Goal: Information Seeking & Learning: Learn about a topic

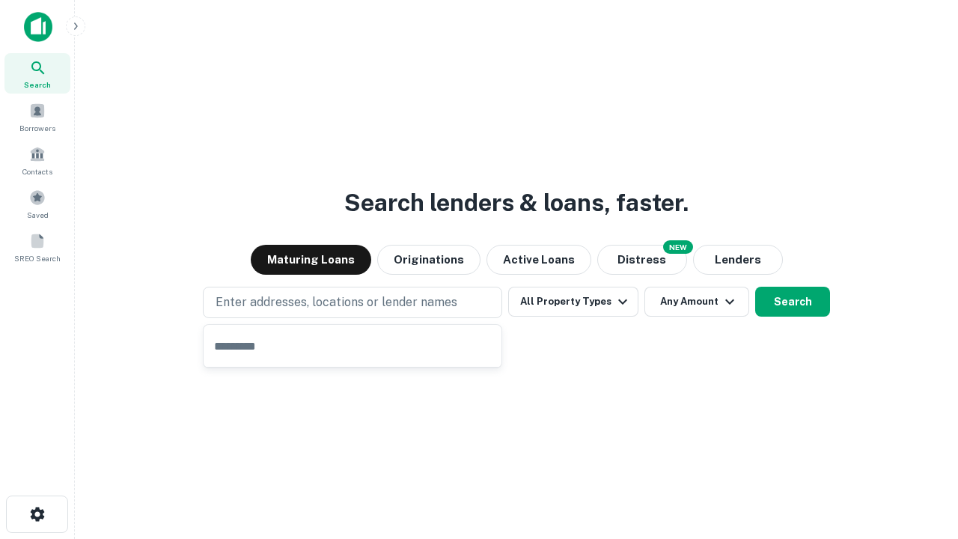
type input "**********"
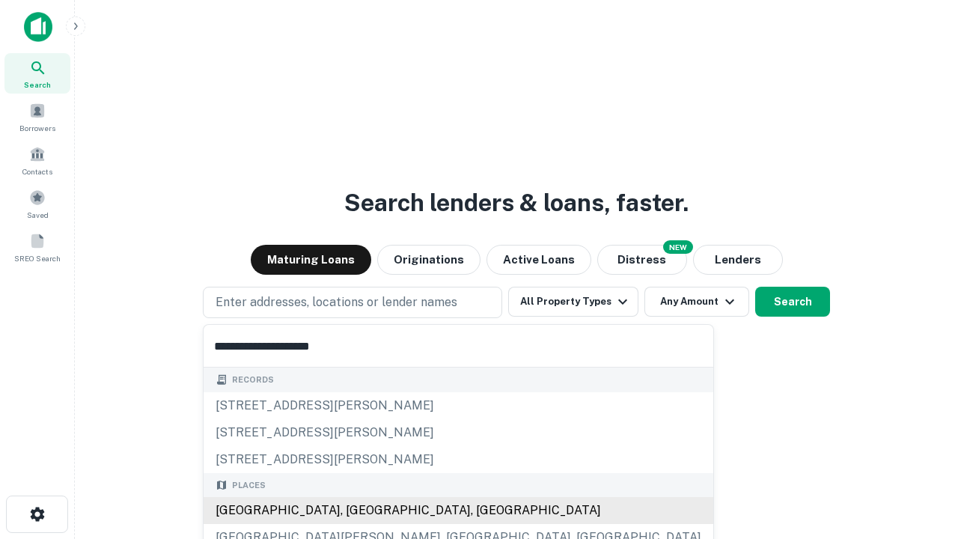
click at [358, 510] on div "[GEOGRAPHIC_DATA], [GEOGRAPHIC_DATA], [GEOGRAPHIC_DATA]" at bounding box center [459, 510] width 510 height 27
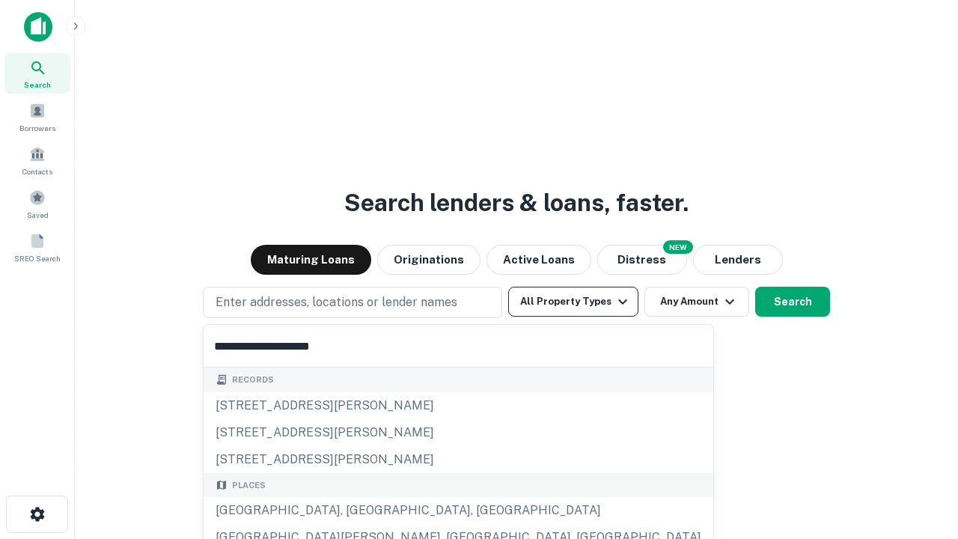
click at [573, 302] on button "All Property Types" at bounding box center [573, 302] width 130 height 30
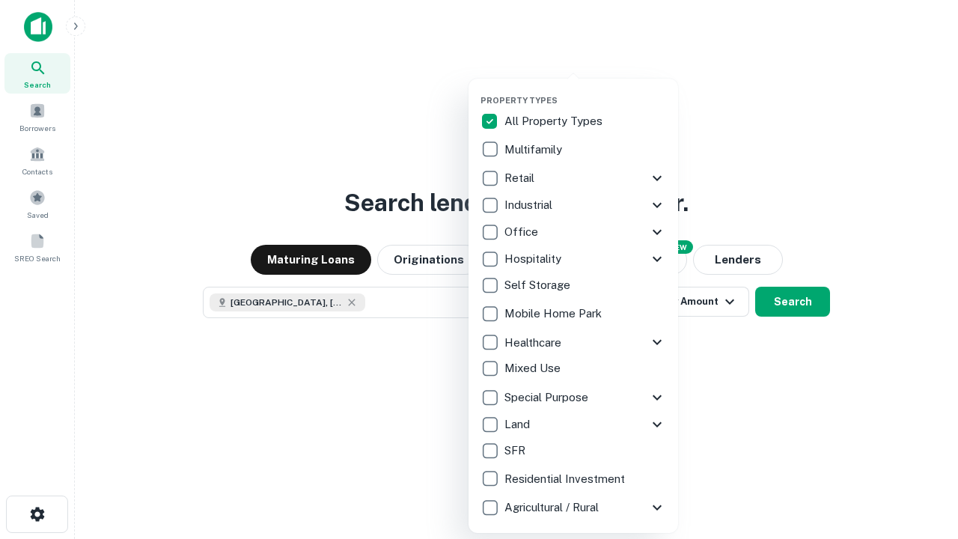
click at [585, 91] on button "button" at bounding box center [584, 91] width 209 height 1
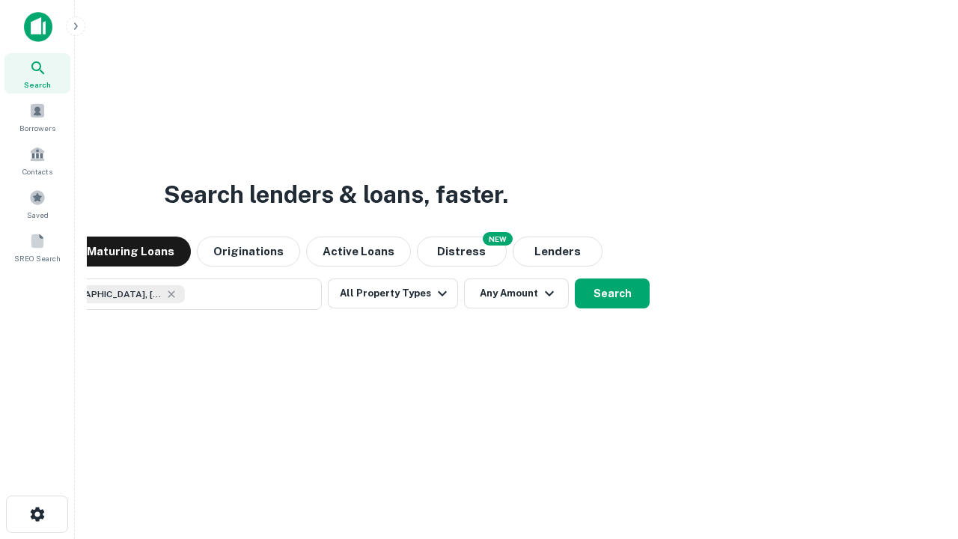
scroll to position [24, 0]
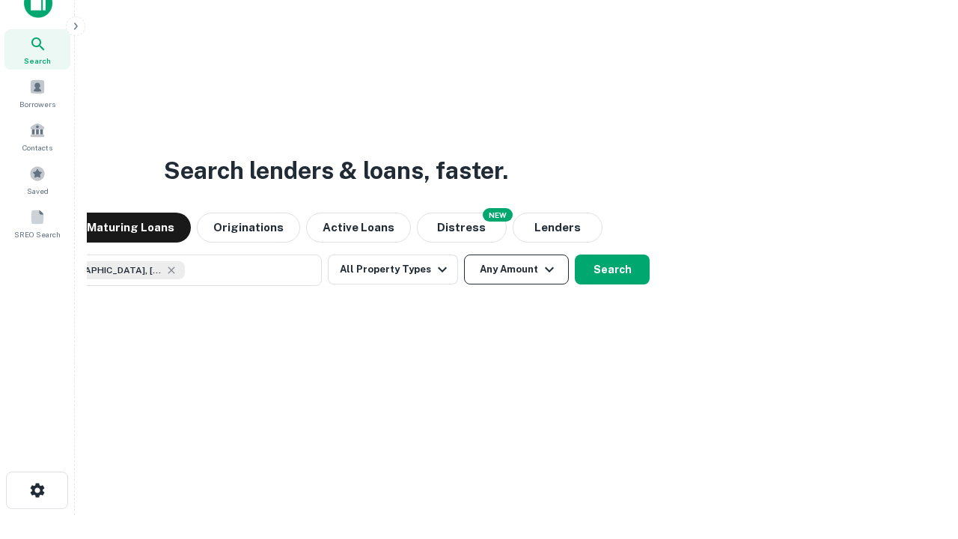
click at [464, 254] on button "Any Amount" at bounding box center [516, 269] width 105 height 30
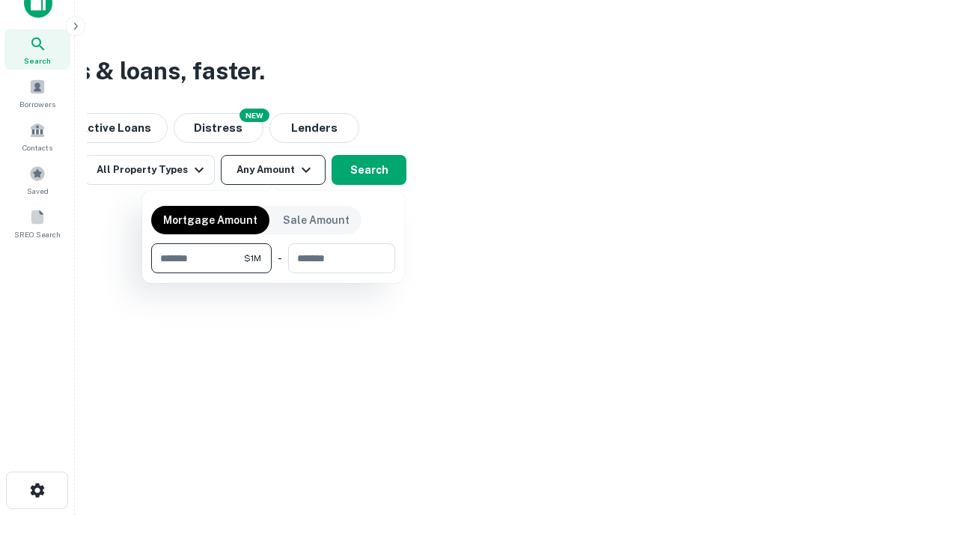
type input "*******"
click at [273, 273] on button "button" at bounding box center [273, 273] width 244 height 1
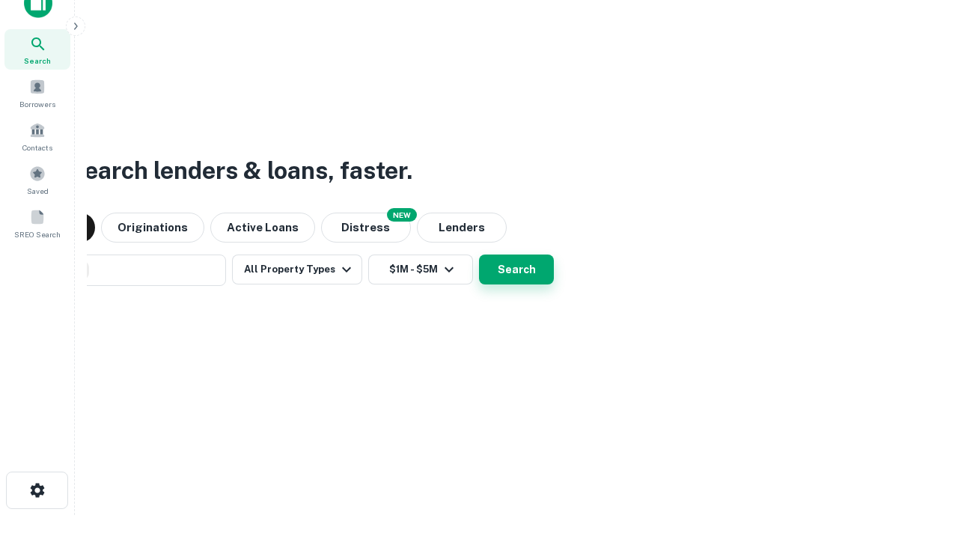
click at [479, 254] on button "Search" at bounding box center [516, 269] width 75 height 30
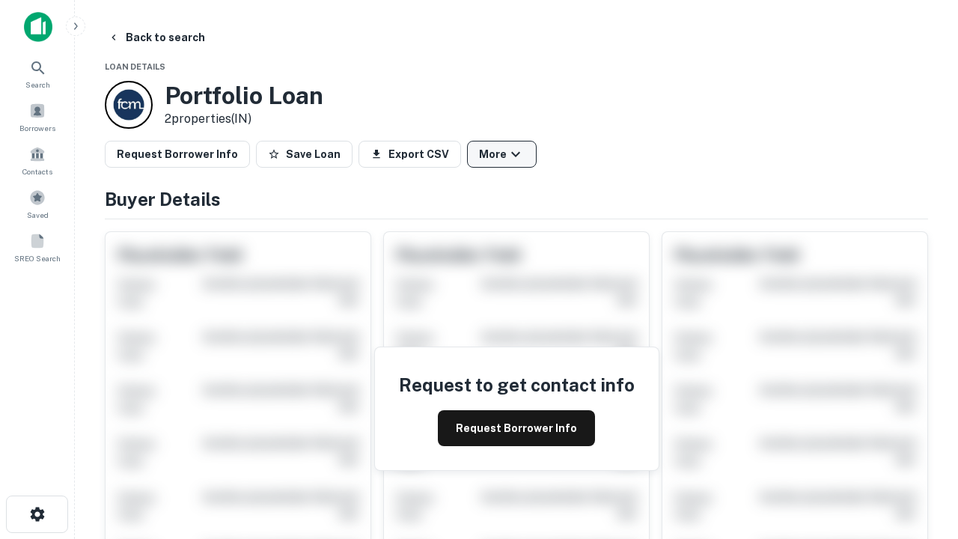
click at [501, 154] on button "More" at bounding box center [502, 154] width 70 height 27
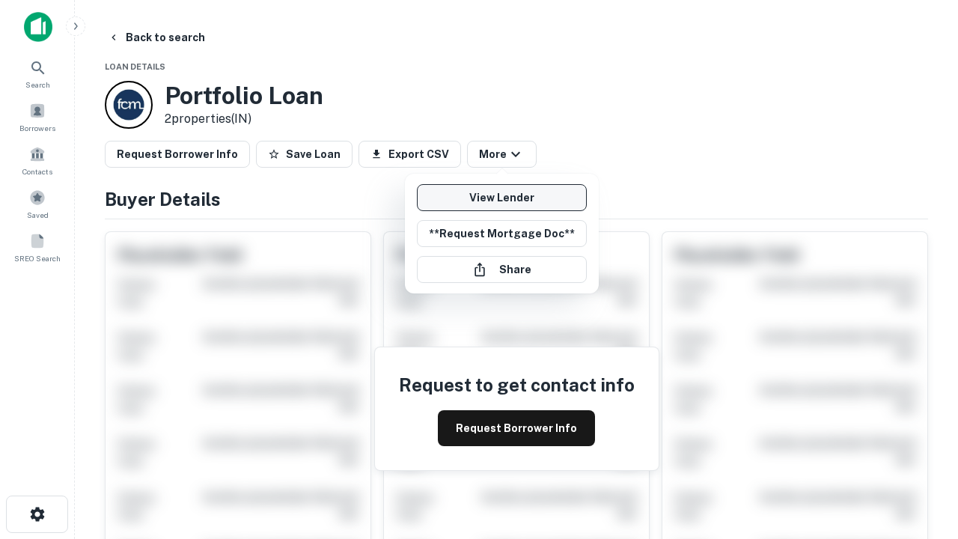
click at [501, 198] on link "View Lender" at bounding box center [502, 197] width 170 height 27
